Goal: Information Seeking & Learning: Learn about a topic

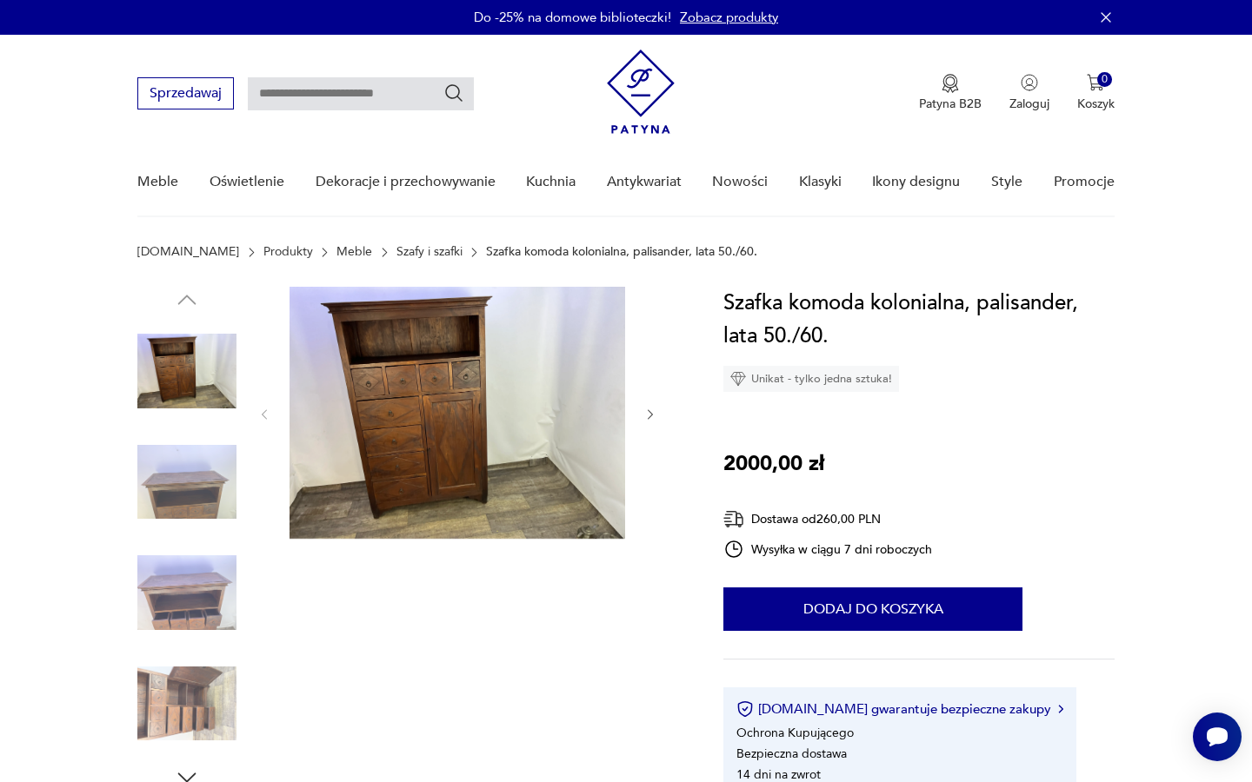
click at [204, 378] on img at bounding box center [186, 371] width 99 height 99
click at [650, 416] on icon "button" at bounding box center [650, 415] width 15 height 15
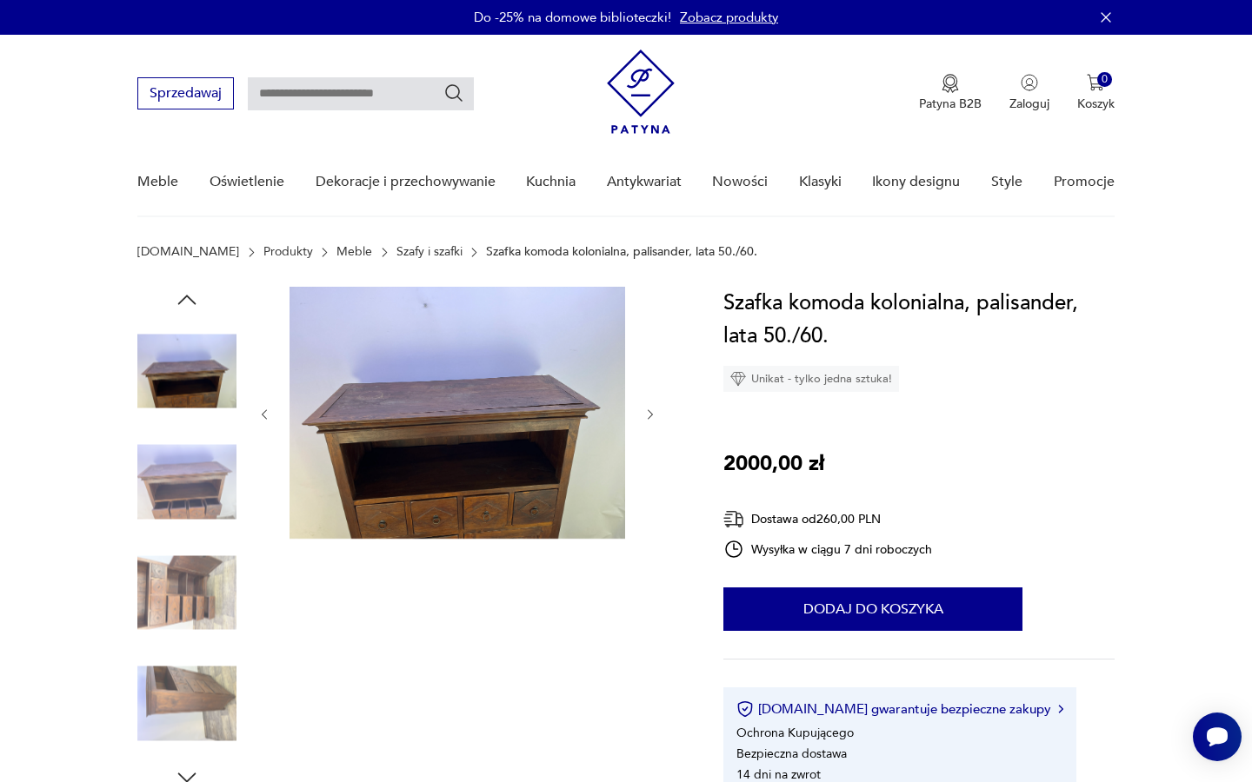
click at [650, 416] on icon "button" at bounding box center [650, 415] width 15 height 15
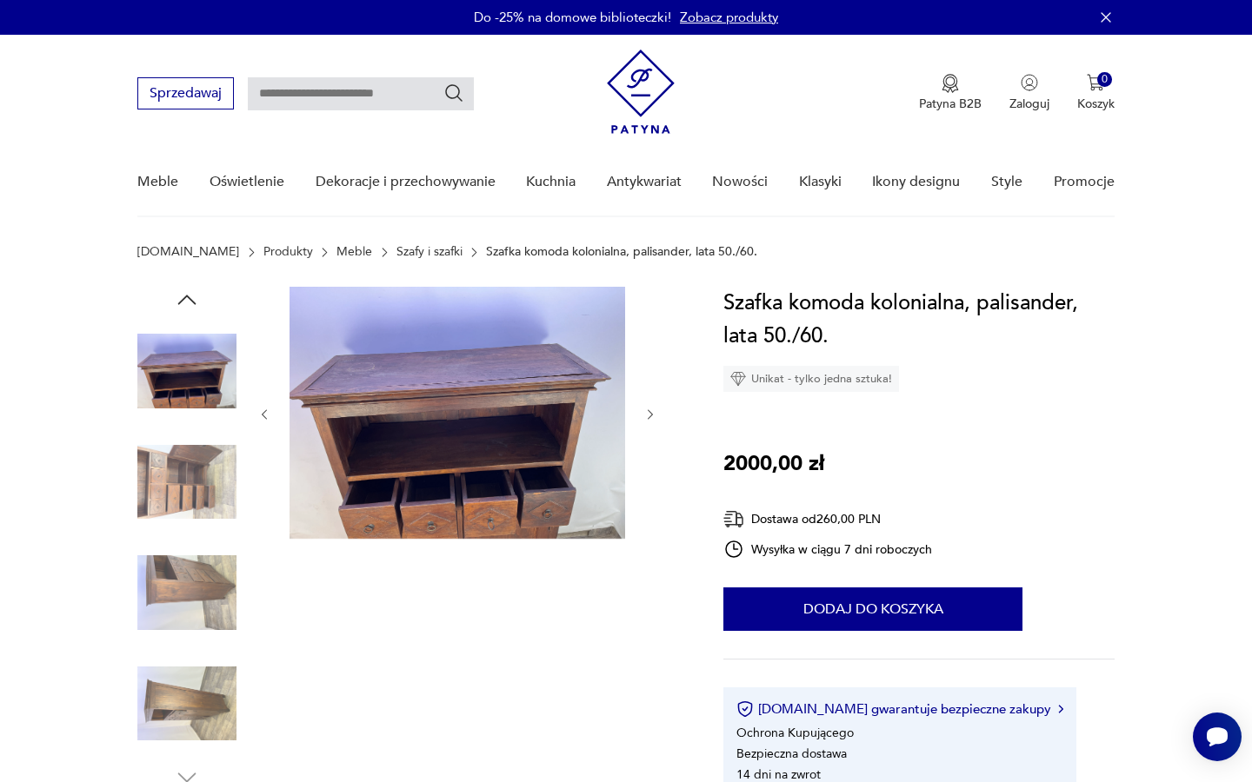
click at [650, 416] on icon "button" at bounding box center [650, 415] width 15 height 15
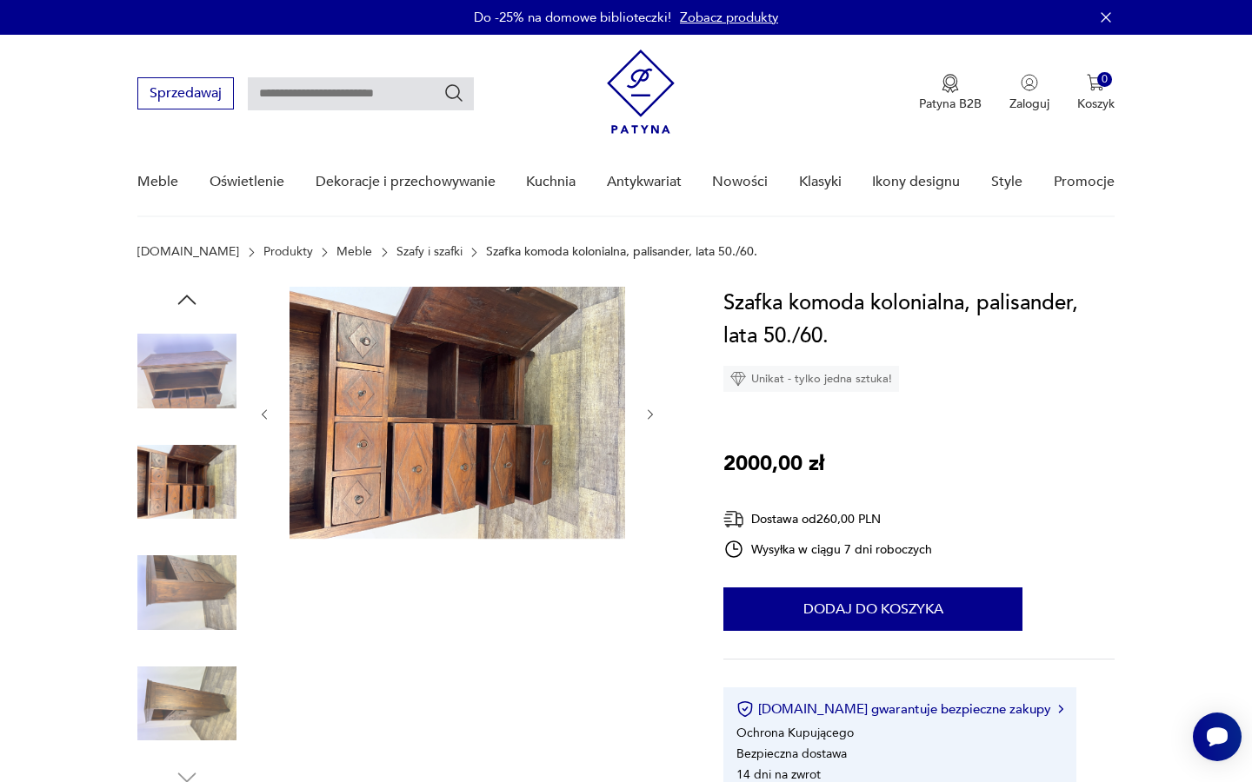
click at [650, 416] on icon "button" at bounding box center [650, 415] width 15 height 15
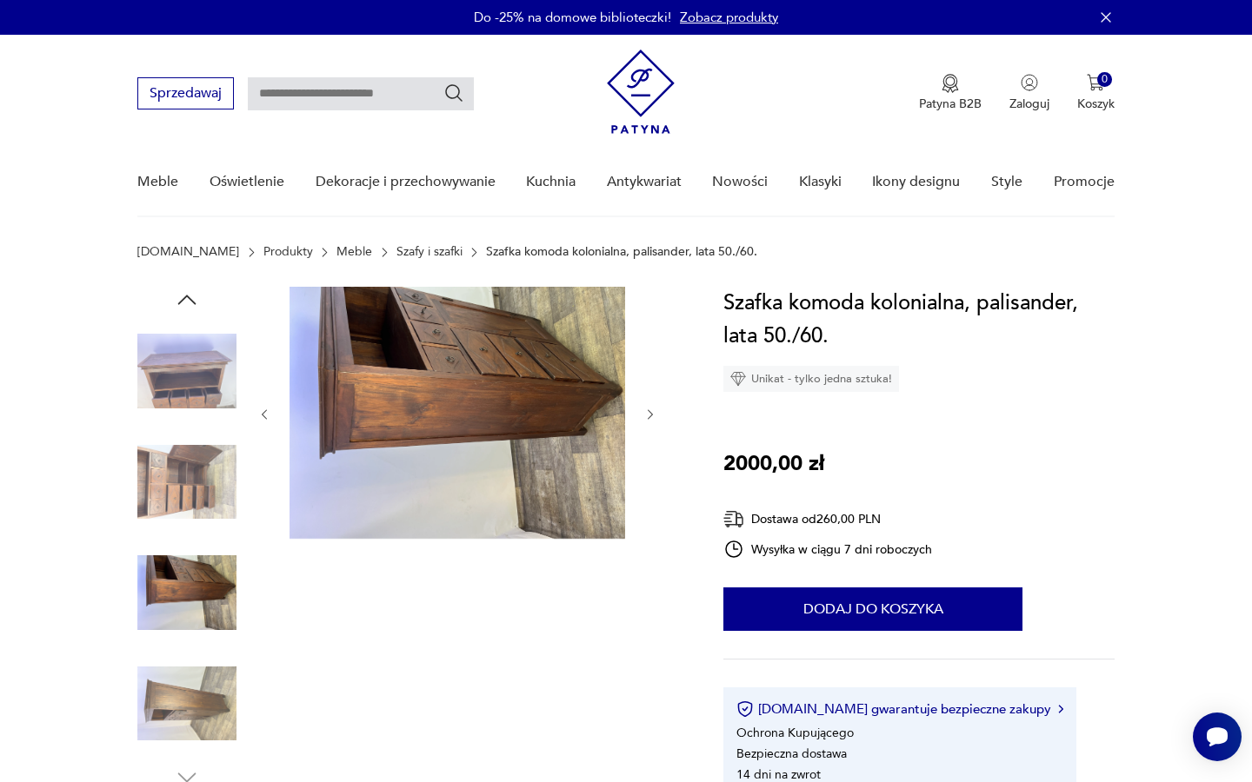
click at [650, 416] on icon "button" at bounding box center [650, 415] width 15 height 15
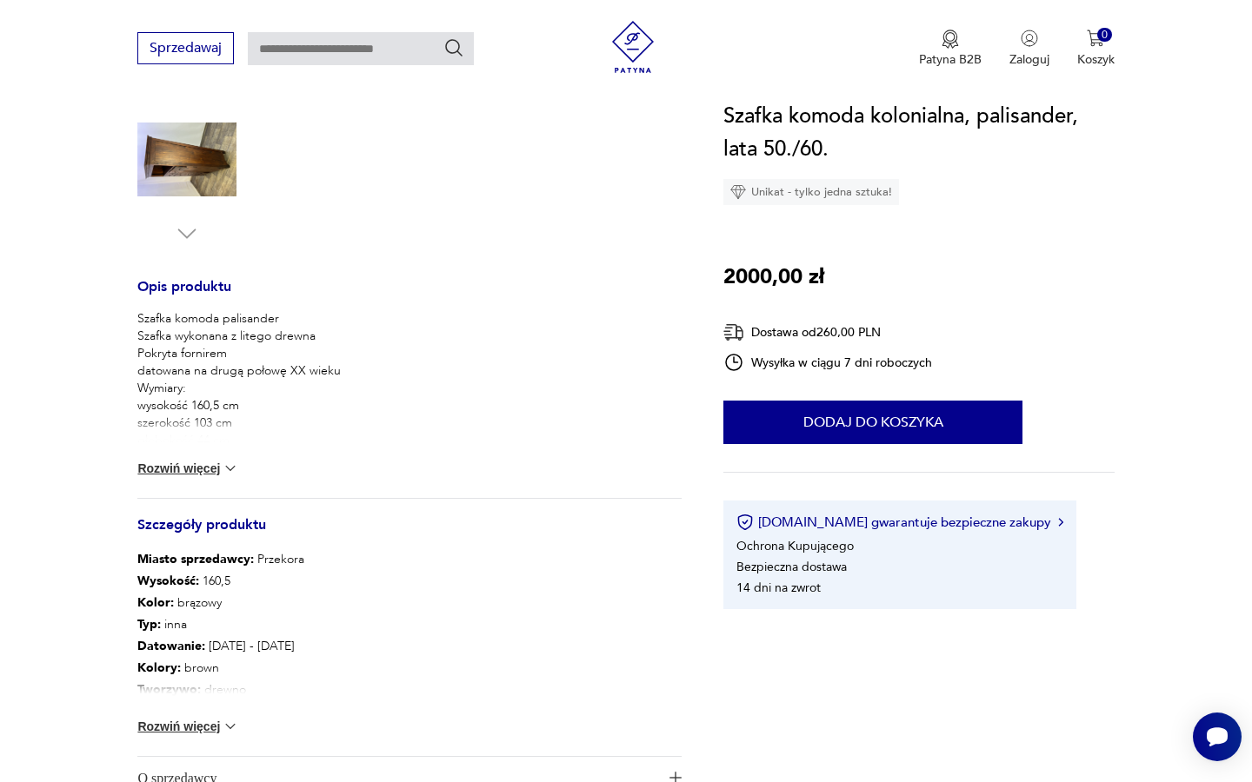
scroll to position [575, 0]
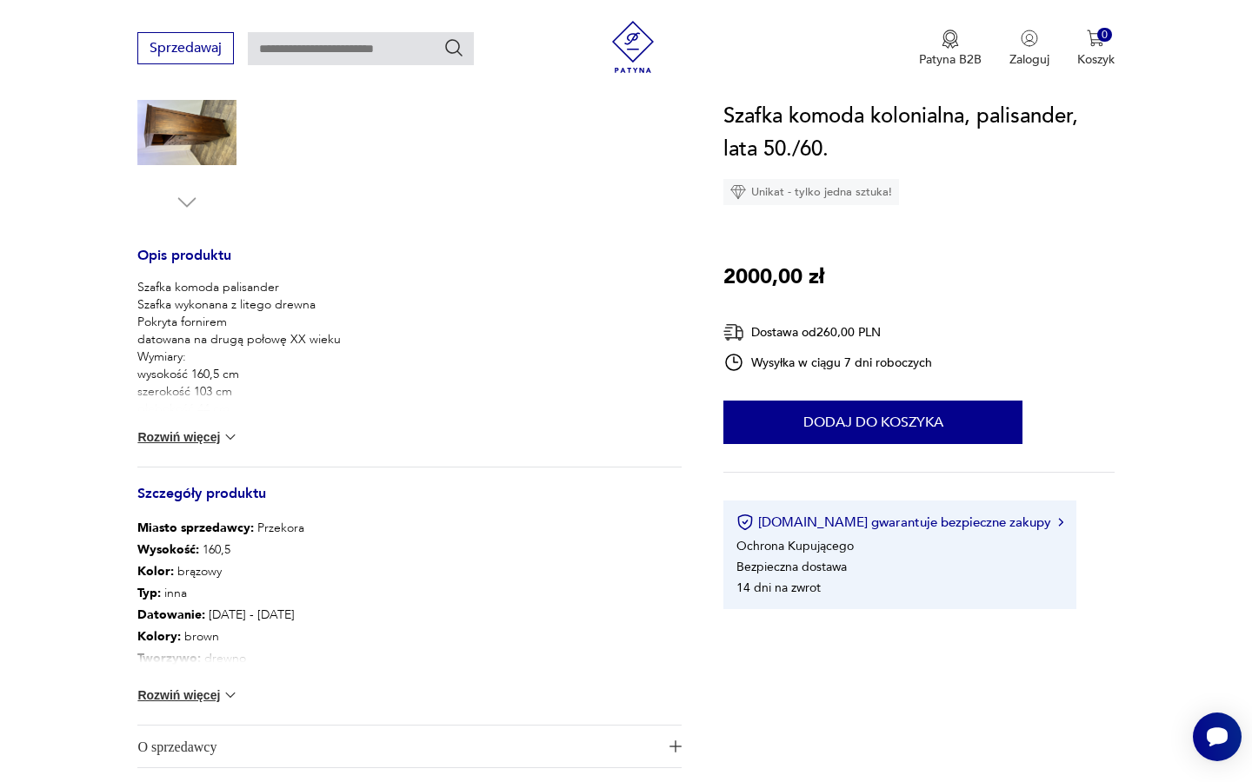
click at [205, 693] on button "Rozwiń więcej" at bounding box center [187, 695] width 101 height 17
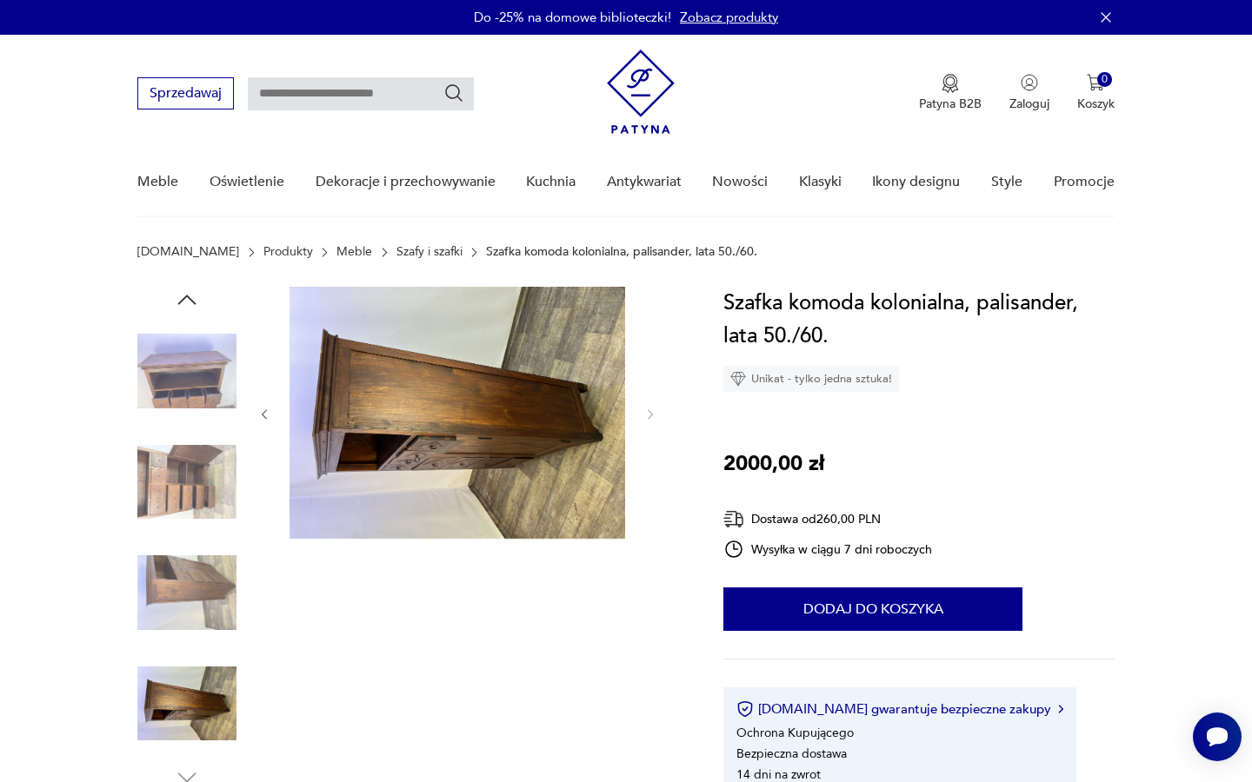
scroll to position [0, 0]
click at [218, 502] on img at bounding box center [186, 482] width 99 height 99
